Goal: Task Accomplishment & Management: Use online tool/utility

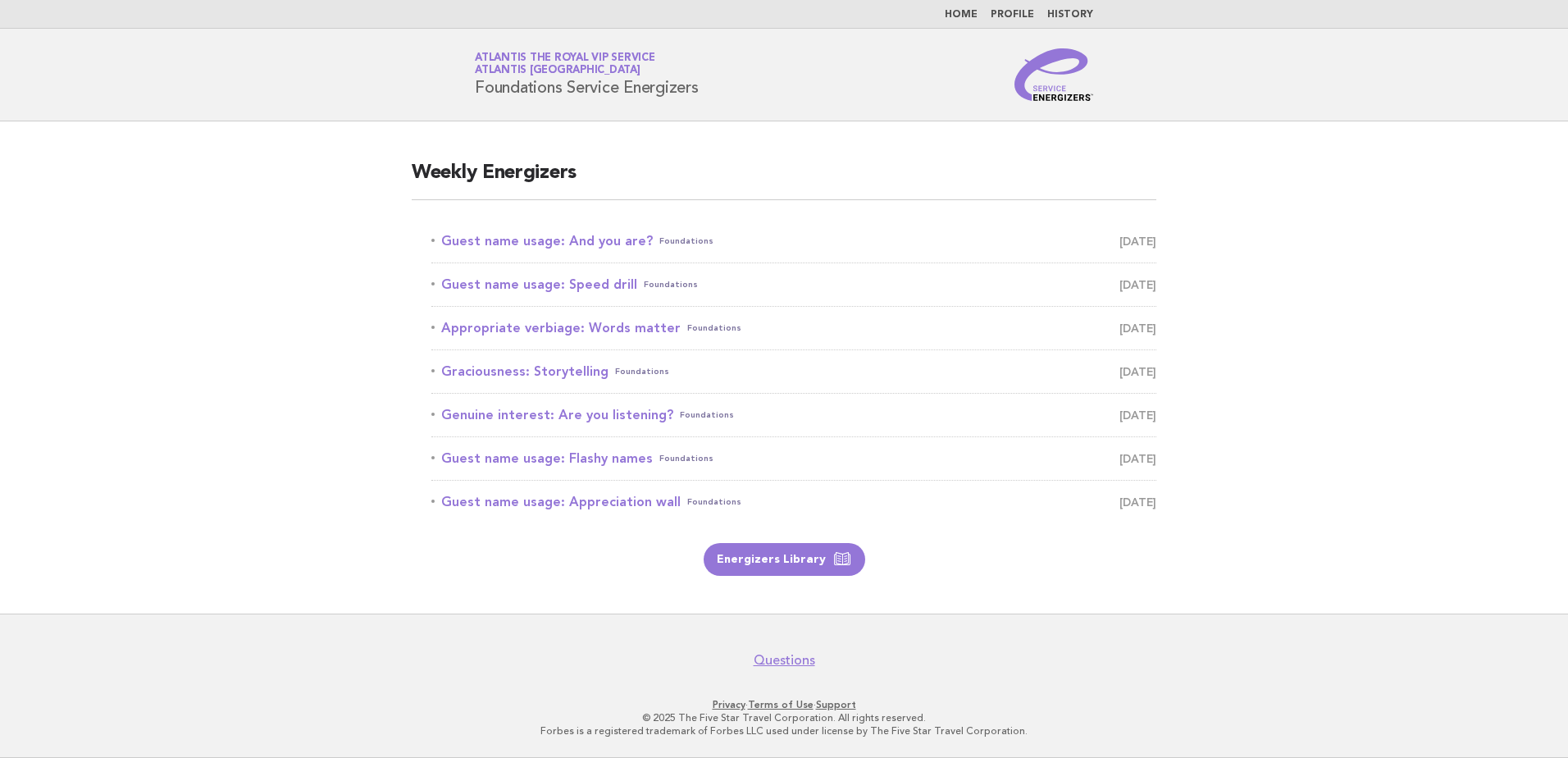
click at [209, 310] on main "Weekly Energizers Guest name usage: And you are? Foundations August 12 Guest na…" at bounding box center [784, 367] width 1568 height 492
drag, startPoint x: 219, startPoint y: 182, endPoint x: 261, endPoint y: 184, distance: 42.0
click at [219, 182] on main "Weekly Energizers Guest name usage: And you are? Foundations August 12 Guest na…" at bounding box center [784, 367] width 1568 height 492
click at [223, 254] on main "Weekly Energizers Guest name usage: And you are? Foundations August 12 Guest na…" at bounding box center [784, 367] width 1568 height 492
click at [580, 245] on link "Guest name usage: And you are? Foundations August 12" at bounding box center [793, 241] width 725 height 23
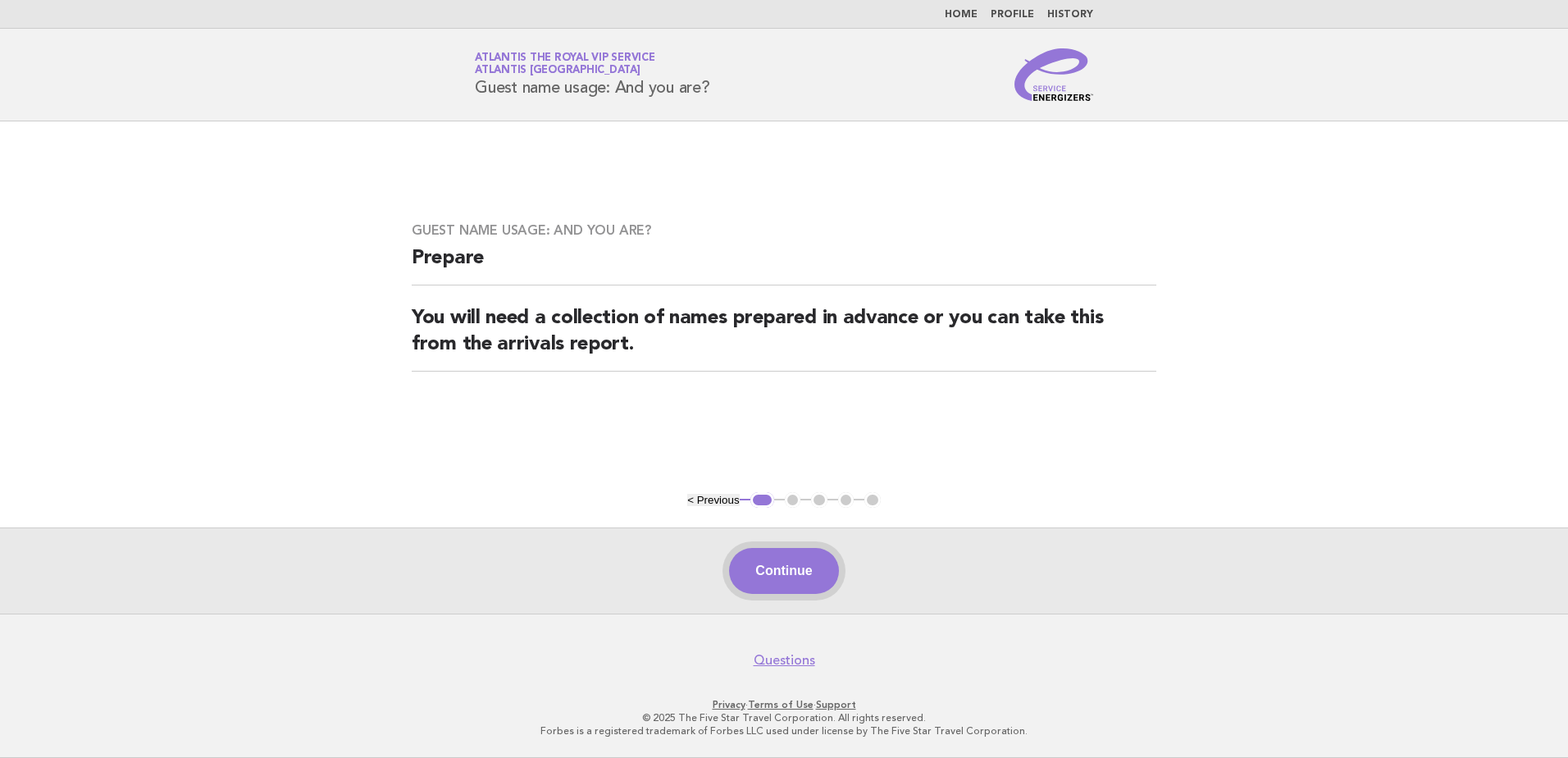
click at [784, 590] on button "Continue" at bounding box center [784, 571] width 109 height 46
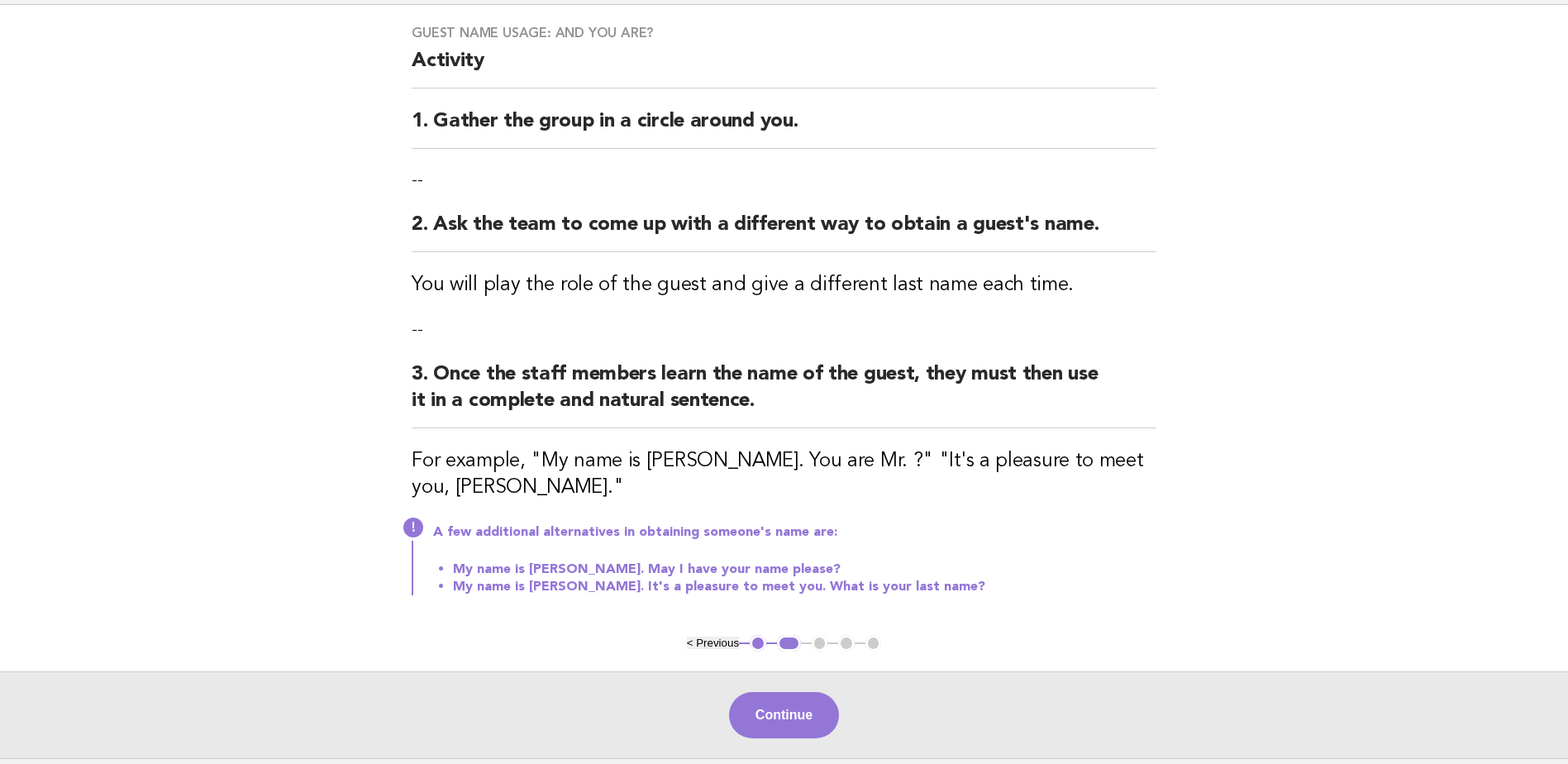
scroll to position [256, 0]
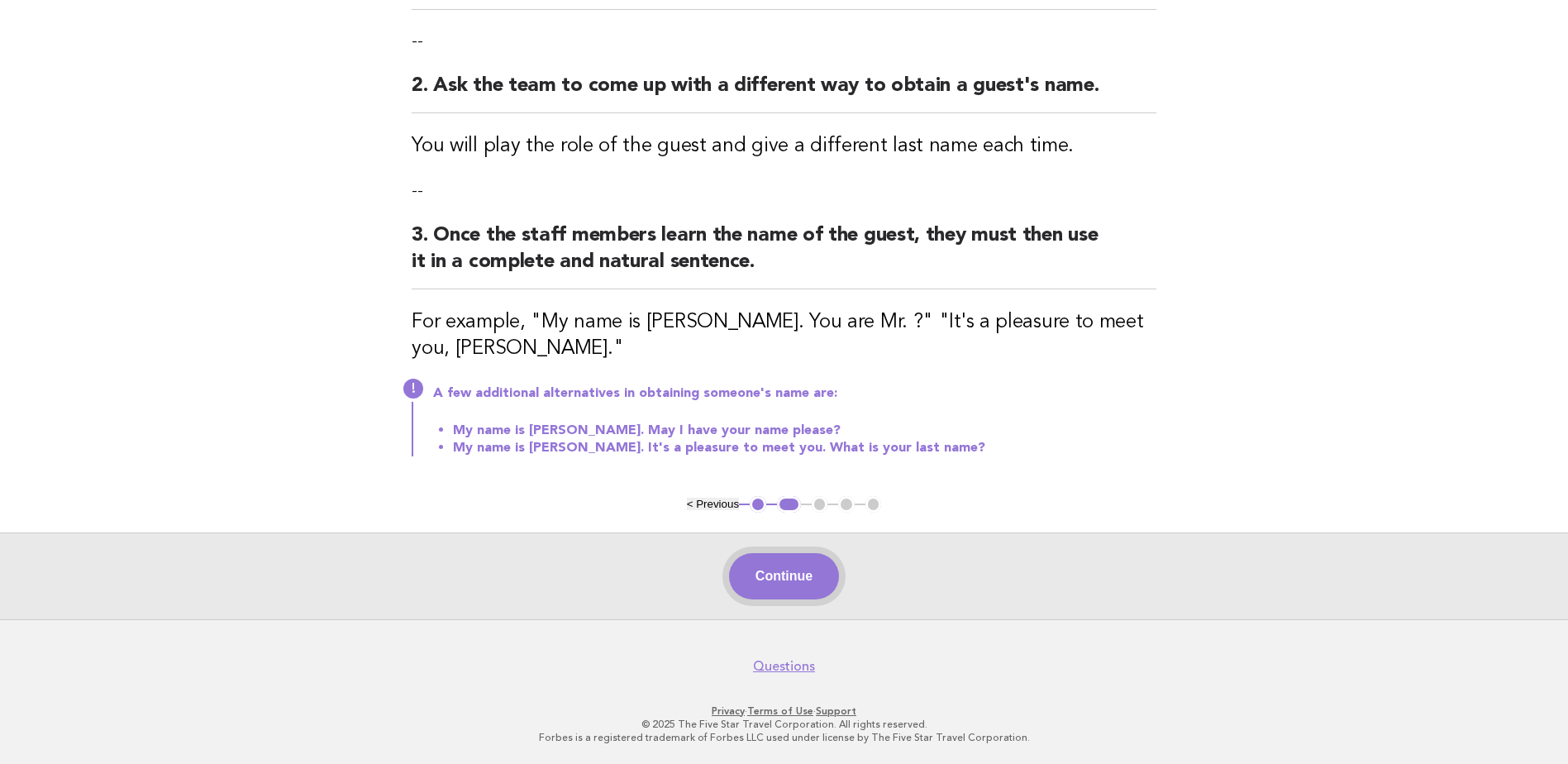
click at [775, 592] on button "Continue" at bounding box center [784, 577] width 110 height 47
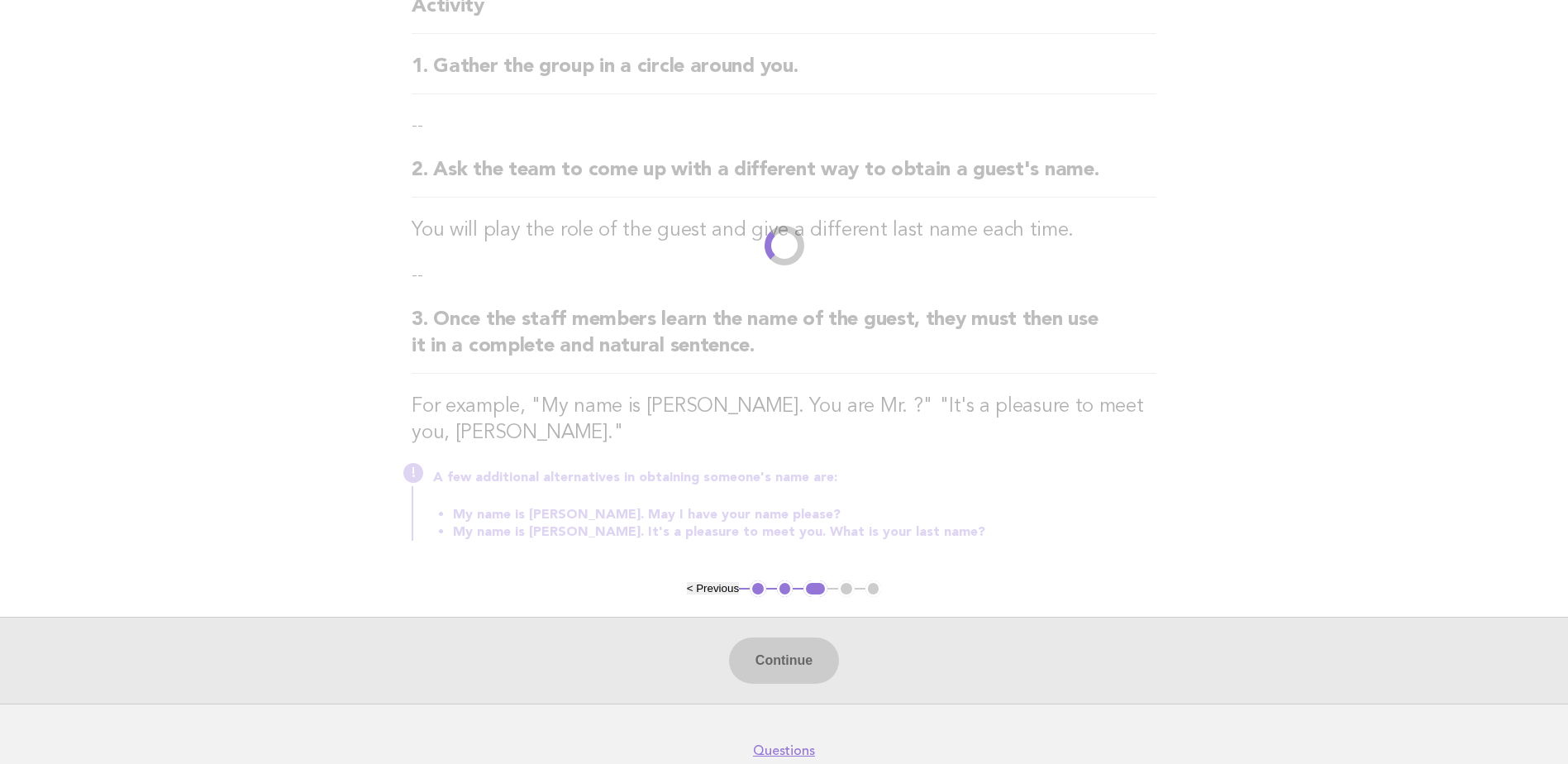
scroll to position [0, 0]
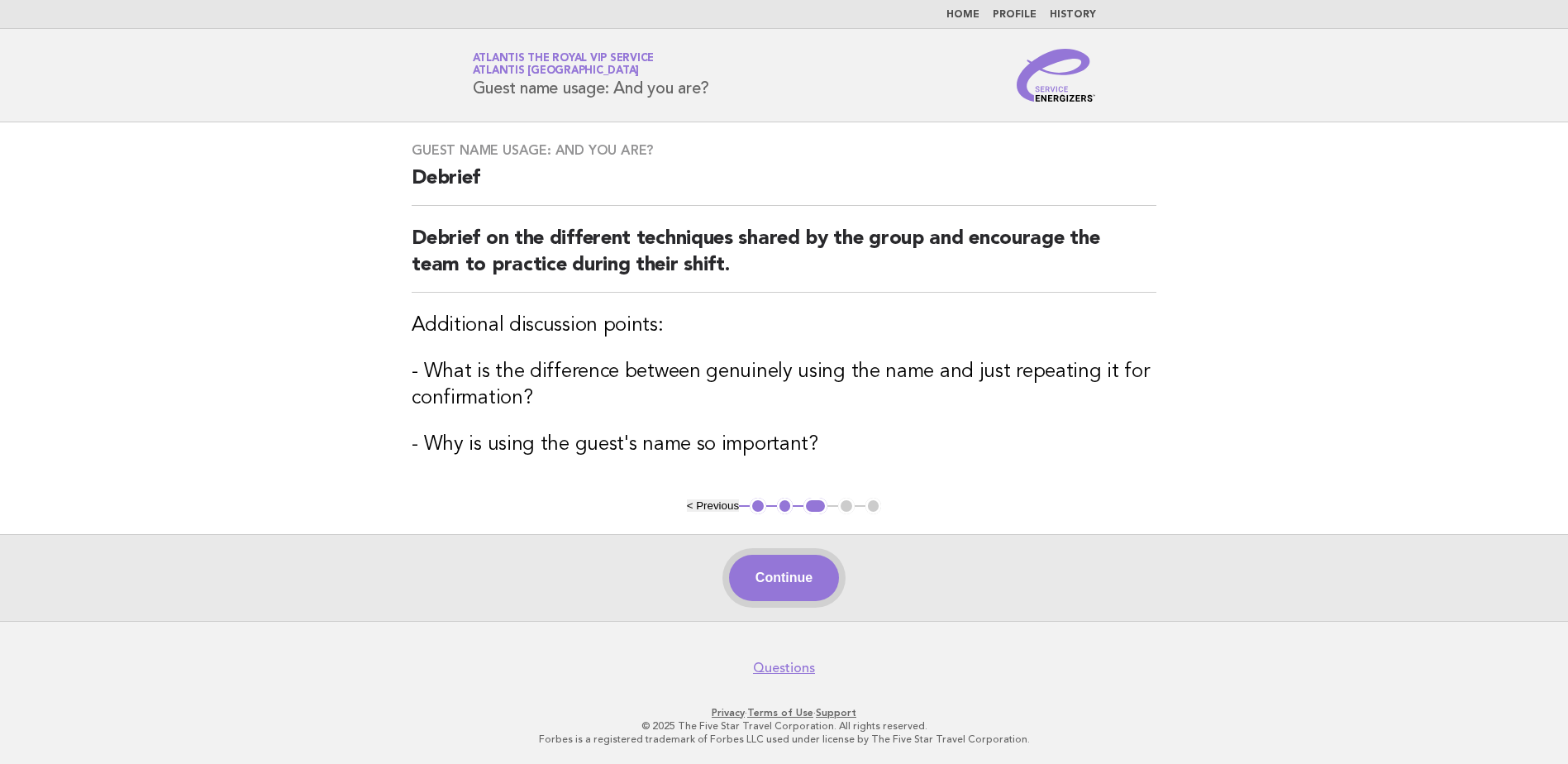
click at [769, 594] on button "Continue" at bounding box center [784, 578] width 110 height 47
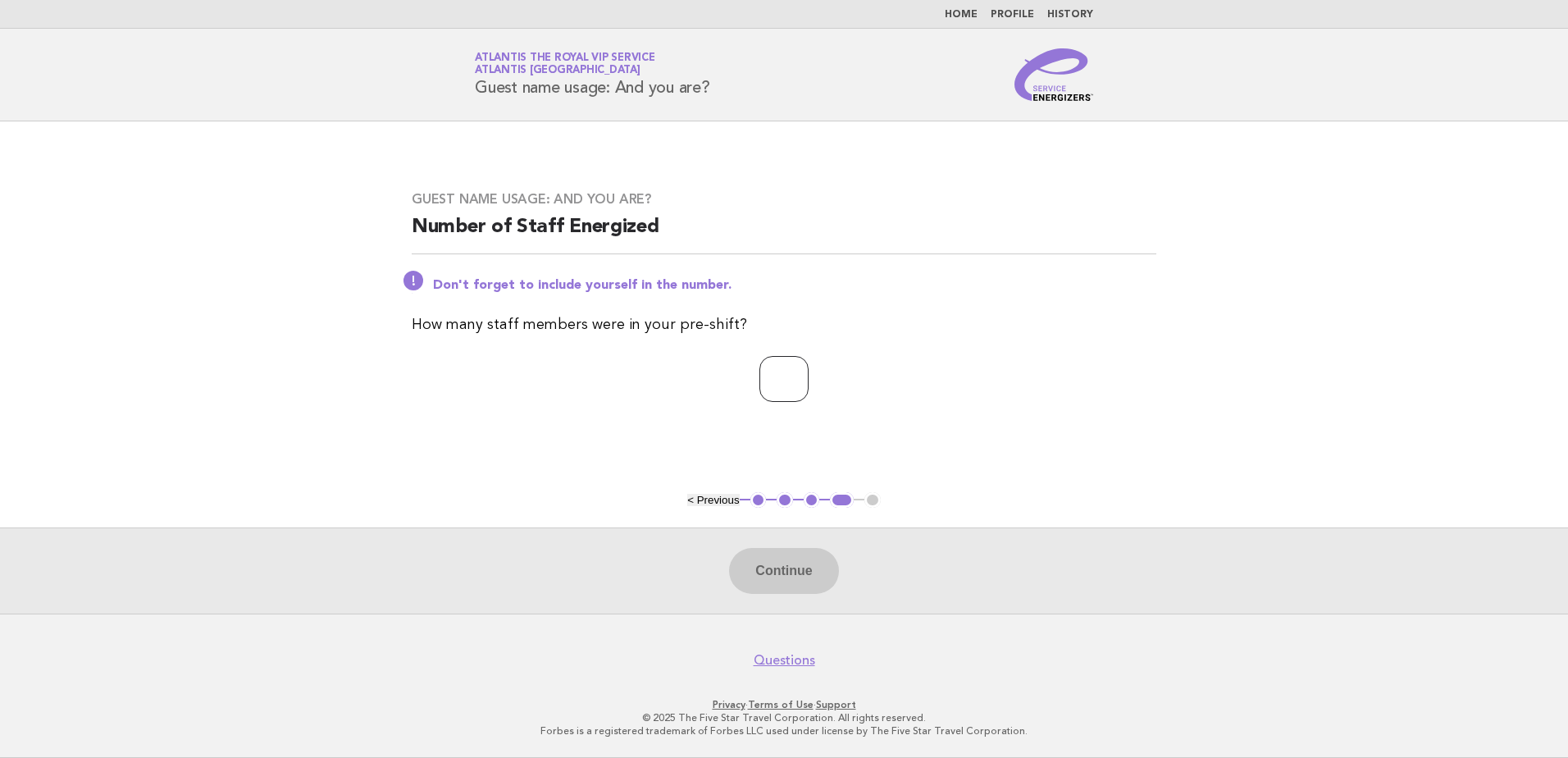
click at [760, 375] on input "number" at bounding box center [784, 379] width 49 height 46
type input "**"
click at [780, 592] on button "Continue" at bounding box center [784, 571] width 109 height 46
